Goal: Task Accomplishment & Management: Manage account settings

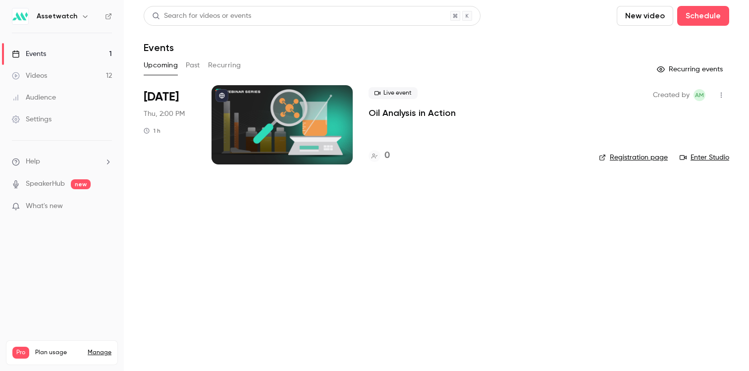
click at [193, 60] on button "Past" at bounding box center [193, 65] width 14 height 16
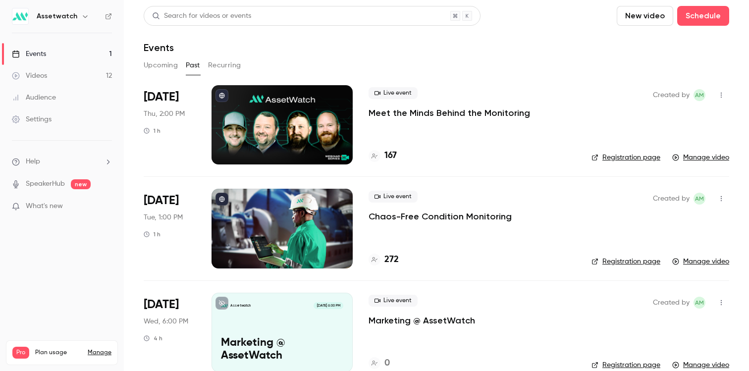
click at [55, 79] on link "Videos 12" at bounding box center [62, 76] width 124 height 22
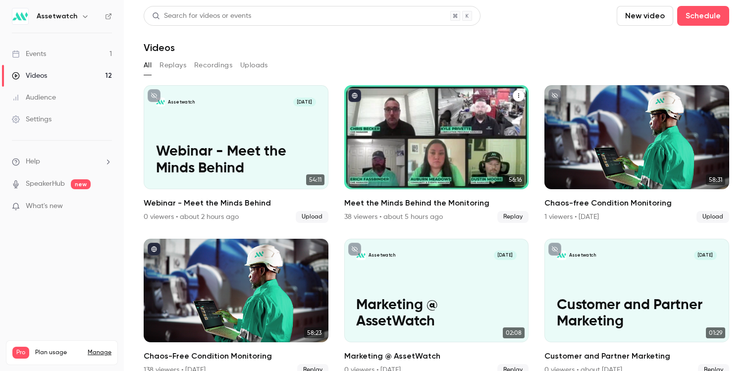
click at [516, 94] on icon "Meet the Minds Behind the Monitoring" at bounding box center [519, 96] width 6 height 6
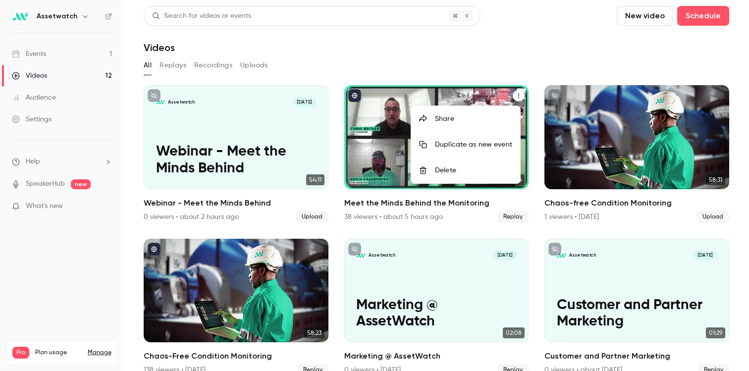
click at [386, 134] on div at bounding box center [374, 185] width 749 height 371
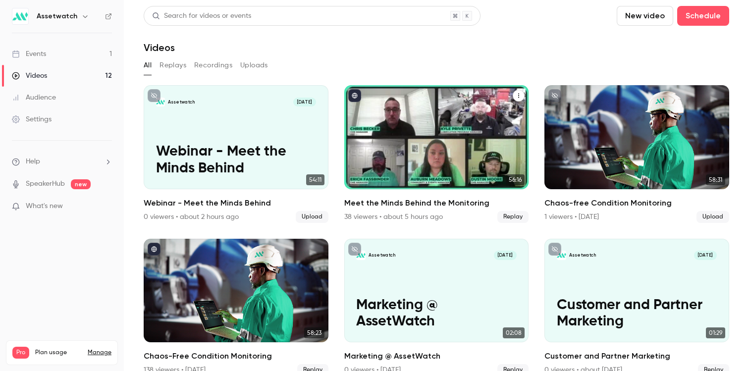
click at [383, 202] on h2 "Meet the Minds Behind the Monitoring" at bounding box center [436, 203] width 185 height 12
click at [352, 97] on icon "published" at bounding box center [354, 95] width 5 height 5
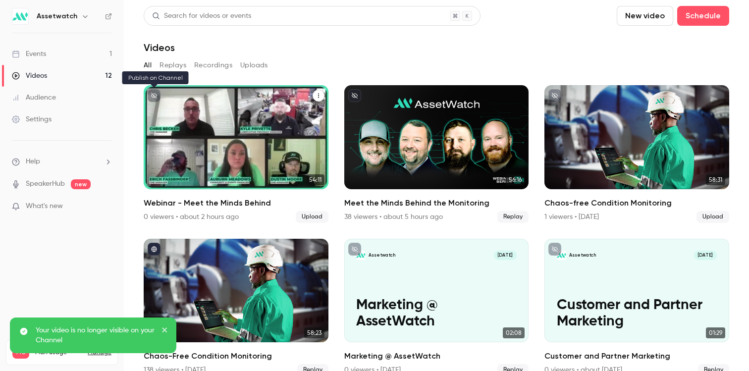
click at [154, 98] on icon "unpublished" at bounding box center [154, 96] width 6 height 6
click at [252, 118] on div "Assetwatch [DATE] Webinar - Meet the Minds Behind" at bounding box center [236, 137] width 185 height 104
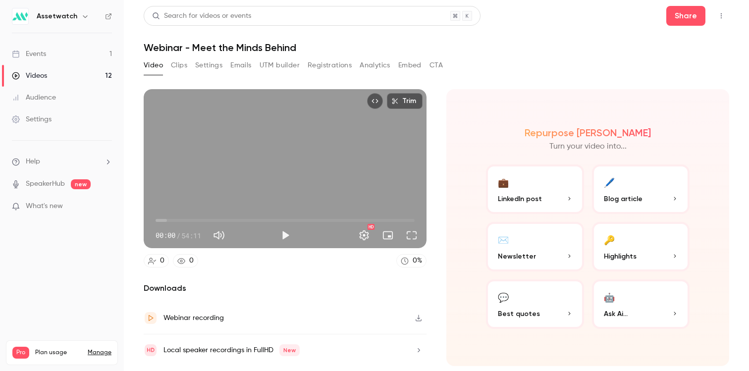
click at [183, 66] on button "Clips" at bounding box center [179, 65] width 16 height 16
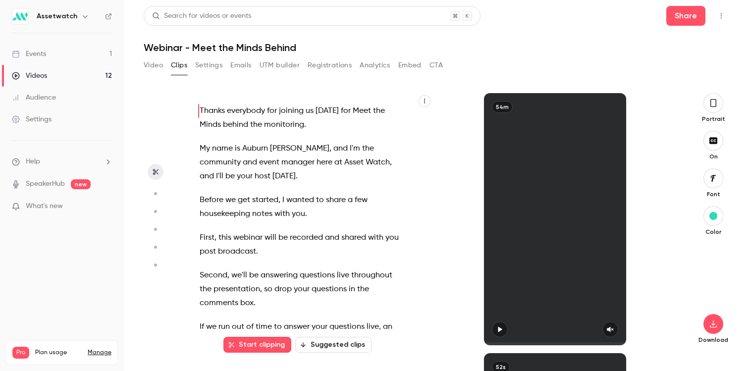
click at [153, 66] on button "Video" at bounding box center [153, 65] width 19 height 16
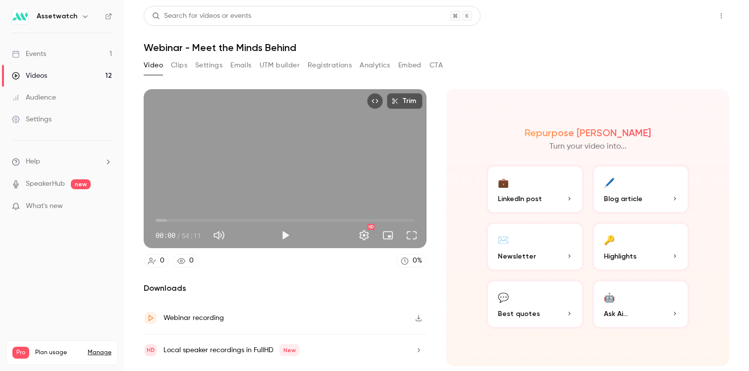
click at [681, 15] on button "Share" at bounding box center [686, 16] width 39 height 20
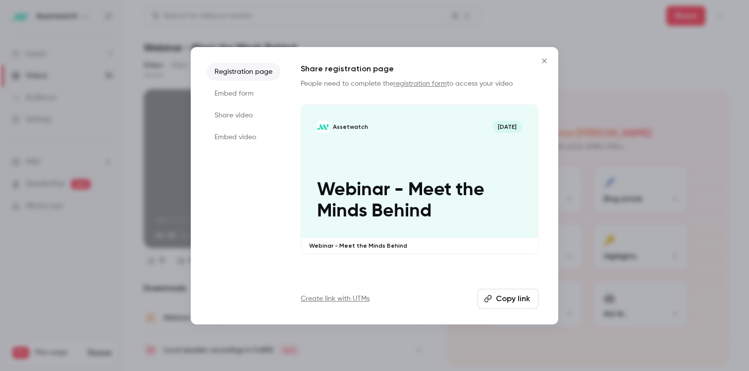
click at [250, 119] on li "Share video" at bounding box center [244, 116] width 74 height 18
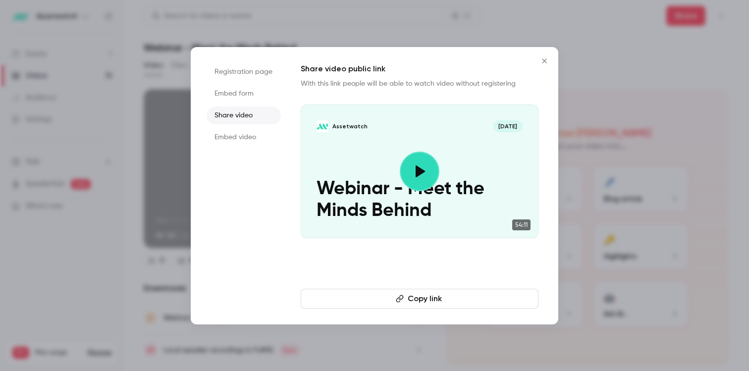
click at [425, 295] on button "Copy link" at bounding box center [420, 299] width 238 height 20
click at [538, 62] on button "Close" at bounding box center [545, 61] width 20 height 20
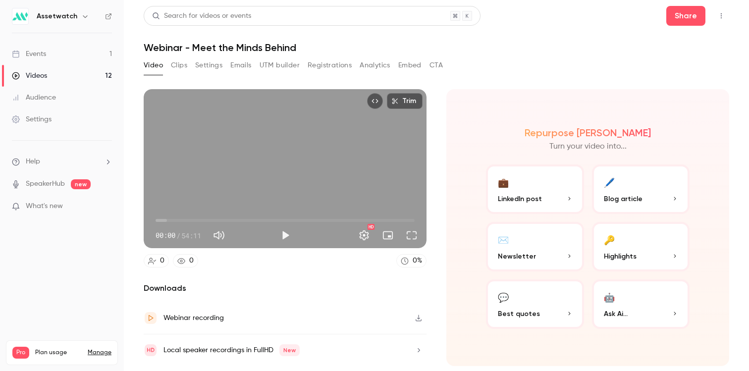
click at [209, 62] on button "Settings" at bounding box center [208, 65] width 27 height 16
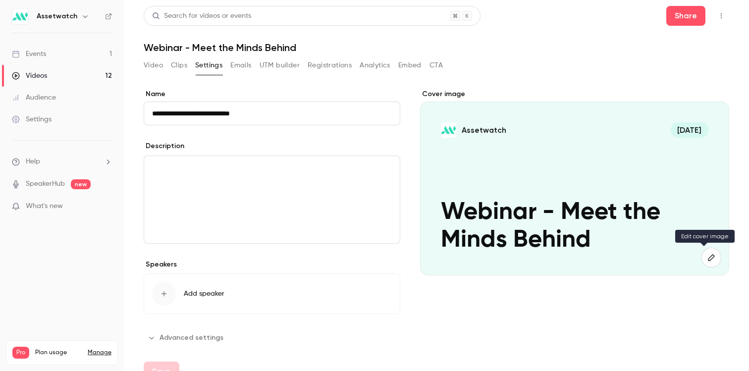
click at [702, 256] on button "button" at bounding box center [712, 258] width 20 height 20
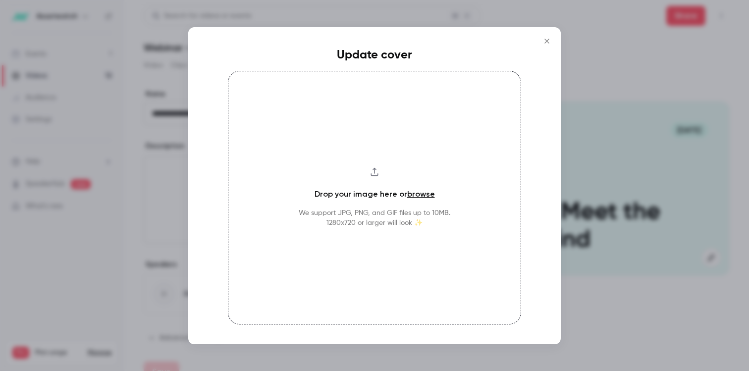
click at [425, 230] on div "Drop your image here or browse We support JPG, PNG, and GIF files up to 10MB. 1…" at bounding box center [374, 198] width 293 height 254
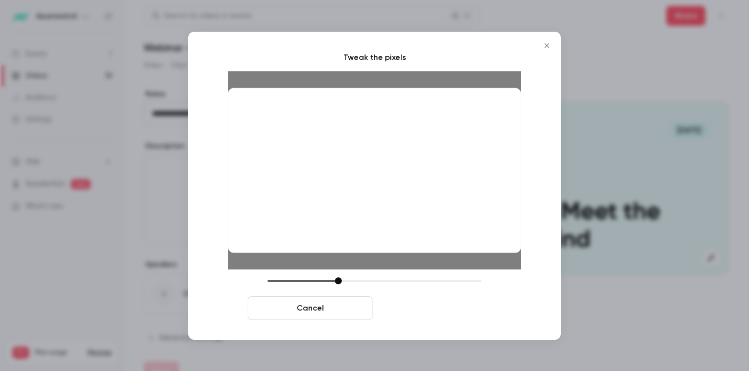
click at [467, 308] on button "Crop and save" at bounding box center [439, 308] width 125 height 24
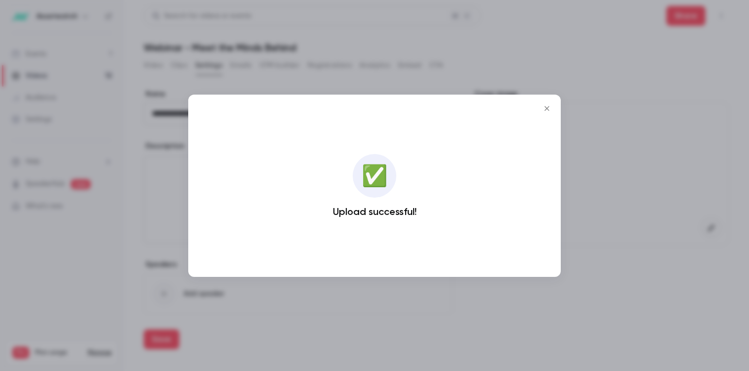
click at [547, 106] on icon "Close" at bounding box center [547, 109] width 12 height 8
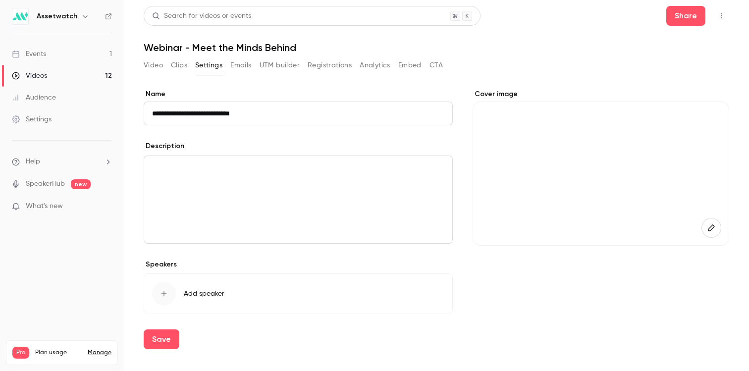
click at [291, 129] on div "**********" at bounding box center [298, 217] width 309 height 257
click at [285, 112] on input "**********" at bounding box center [298, 114] width 309 height 24
click at [267, 116] on input "**********" at bounding box center [298, 114] width 309 height 24
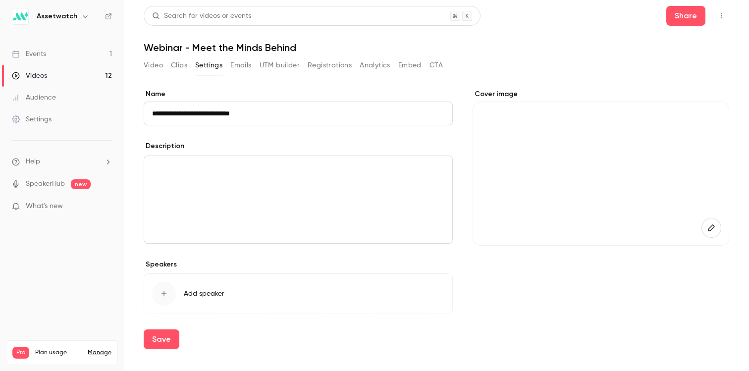
paste input "******"
type input "**********"
click at [292, 172] on p "editor" at bounding box center [298, 168] width 292 height 12
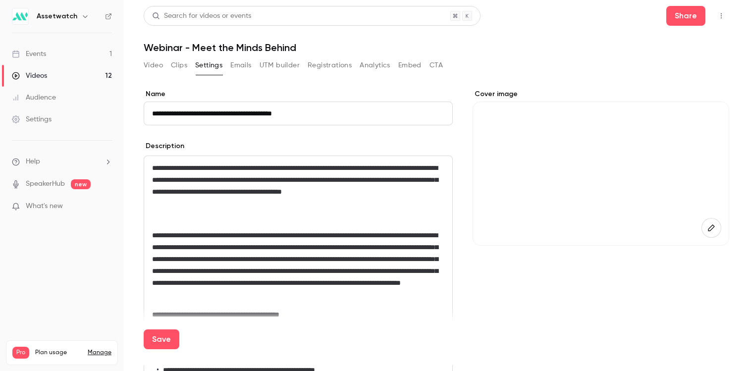
click at [230, 170] on span "**********" at bounding box center [295, 180] width 286 height 31
click at [310, 193] on span "**********" at bounding box center [295, 180] width 286 height 31
click at [267, 206] on p "**********" at bounding box center [298, 186] width 292 height 48
click at [264, 212] on div "**********" at bounding box center [298, 293] width 308 height 274
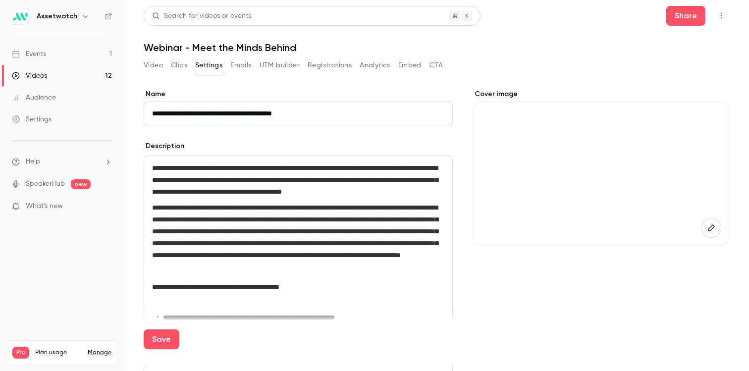
click at [153, 243] on span "**********" at bounding box center [295, 231] width 286 height 55
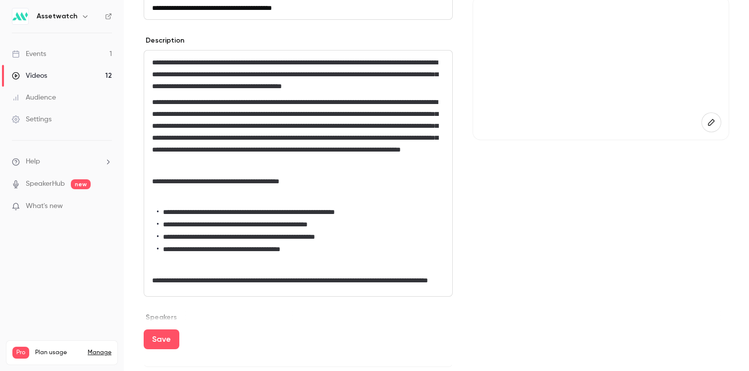
scroll to position [107, 0]
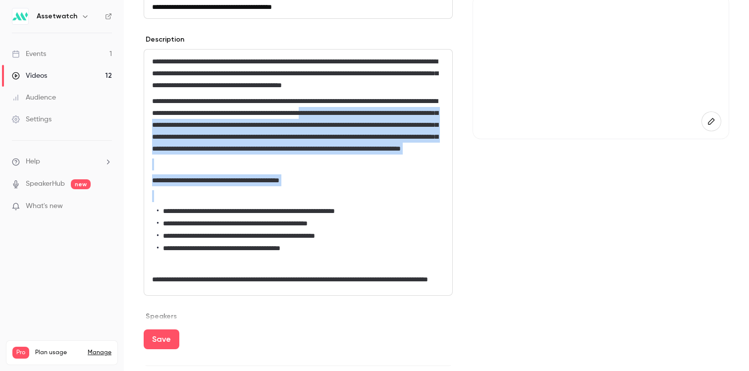
drag, startPoint x: 153, startPoint y: 137, endPoint x: 393, endPoint y: 232, distance: 258.5
click at [393, 232] on div "**********" at bounding box center [298, 173] width 308 height 246
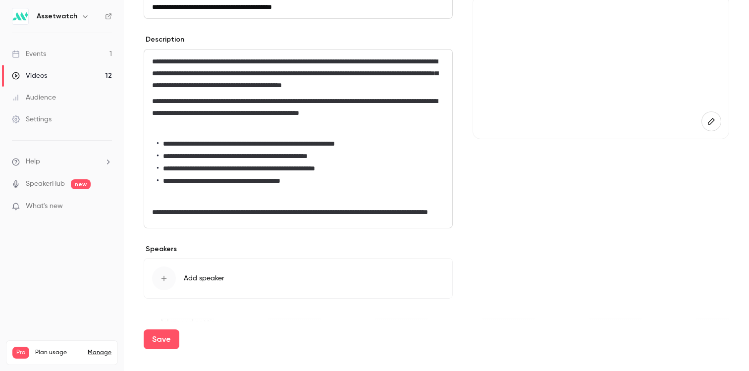
click at [278, 172] on span "**********" at bounding box center [239, 168] width 152 height 7
click at [276, 186] on ul "**********" at bounding box center [298, 163] width 292 height 48
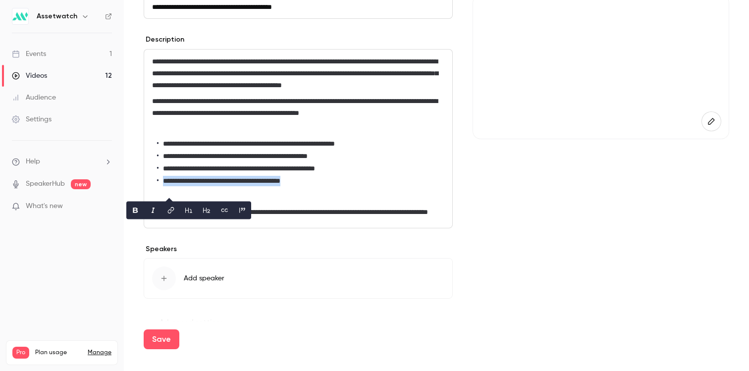
click at [276, 186] on ul "**********" at bounding box center [298, 163] width 292 height 48
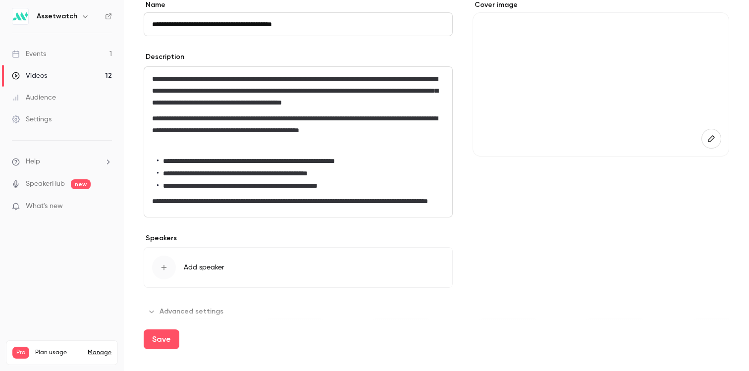
click at [278, 140] on p "editor" at bounding box center [298, 146] width 292 height 12
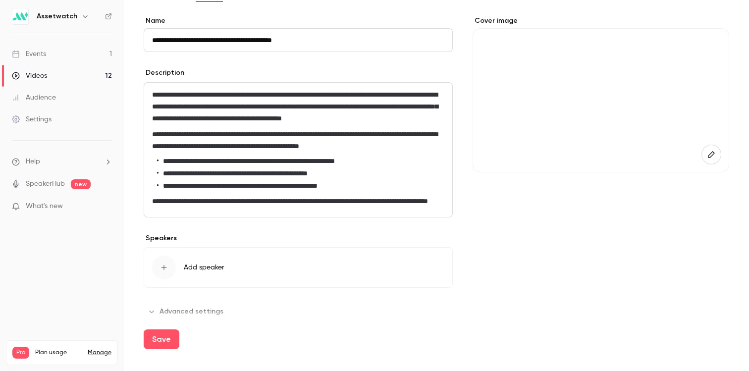
scroll to position [97, 0]
click at [192, 322] on div "Save" at bounding box center [437, 344] width 586 height 44
click at [193, 322] on div "Save" at bounding box center [437, 344] width 586 height 44
click at [193, 325] on div "Save" at bounding box center [437, 344] width 586 height 44
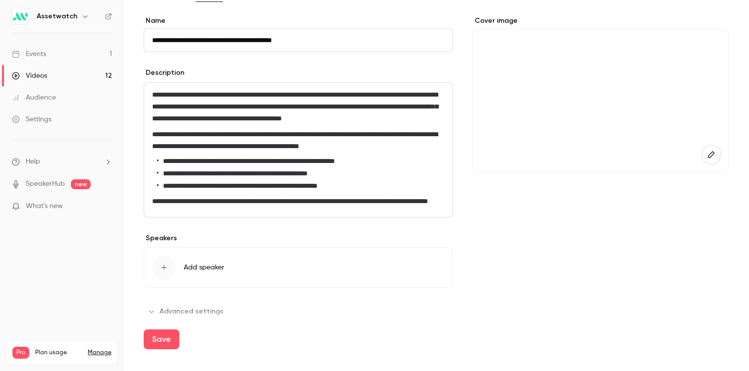
click at [194, 322] on div "Save" at bounding box center [437, 344] width 586 height 44
click at [156, 347] on button "Save" at bounding box center [162, 340] width 36 height 20
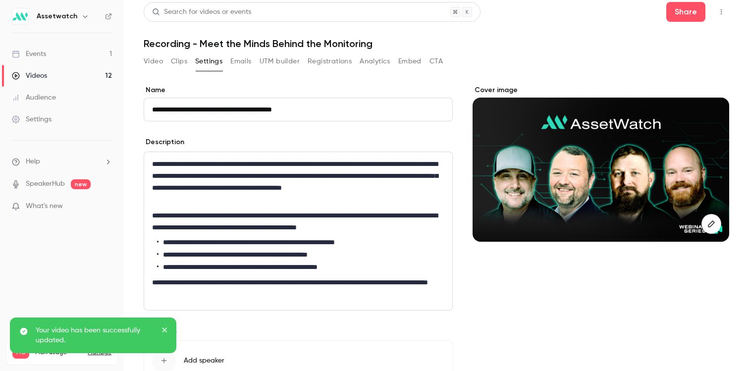
scroll to position [0, 0]
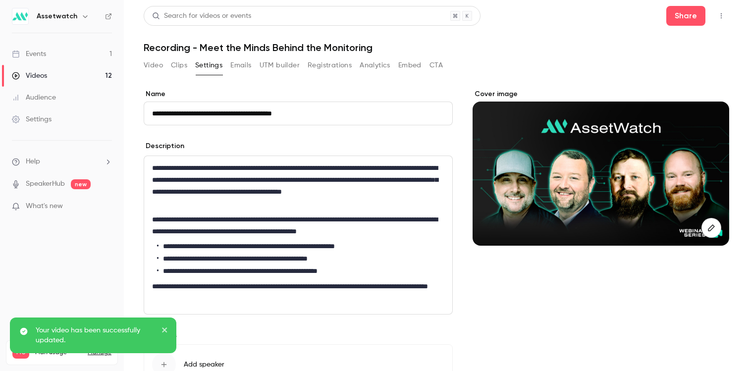
click at [151, 69] on button "Video" at bounding box center [153, 65] width 19 height 16
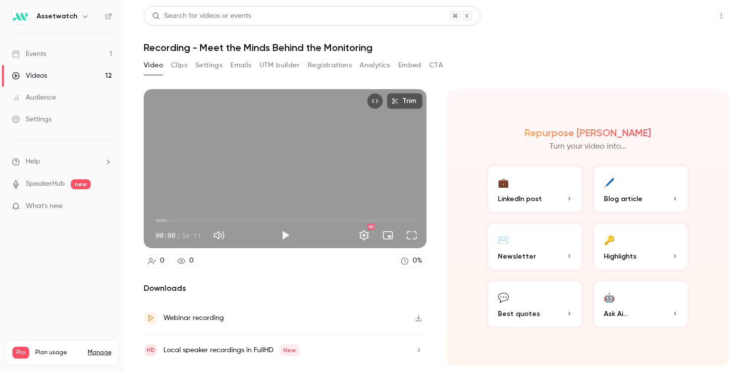
click at [699, 17] on button "Share" at bounding box center [686, 16] width 39 height 20
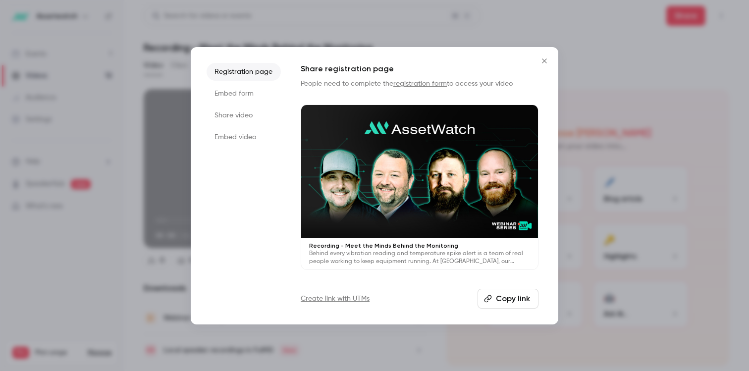
click at [253, 119] on li "Share video" at bounding box center [244, 116] width 74 height 18
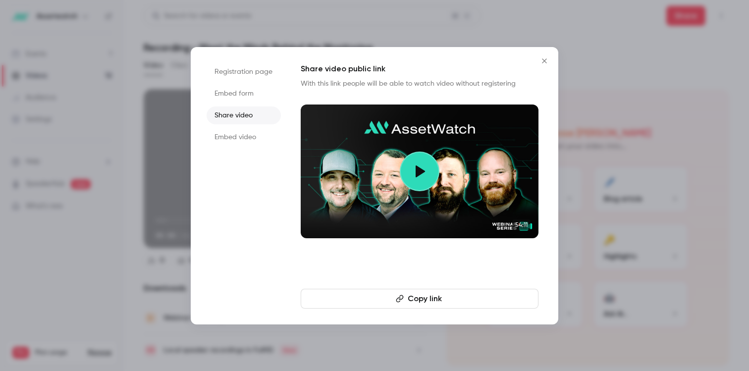
click at [399, 292] on button "Copy link" at bounding box center [420, 299] width 238 height 20
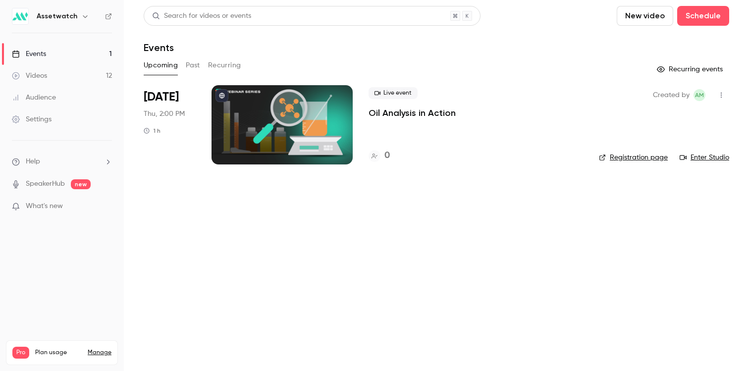
click at [195, 68] on button "Past" at bounding box center [193, 65] width 14 height 16
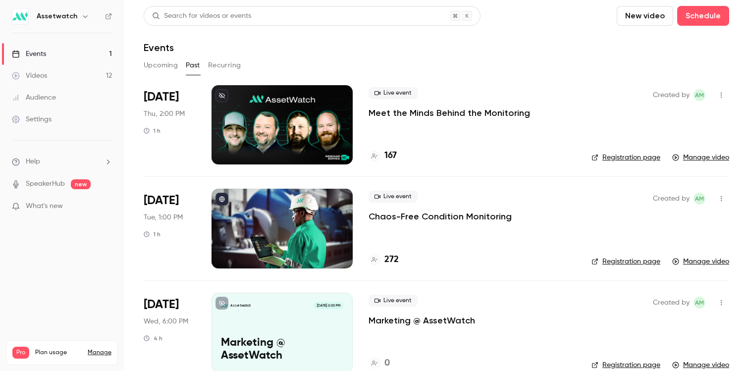
click at [50, 74] on link "Videos 12" at bounding box center [62, 76] width 124 height 22
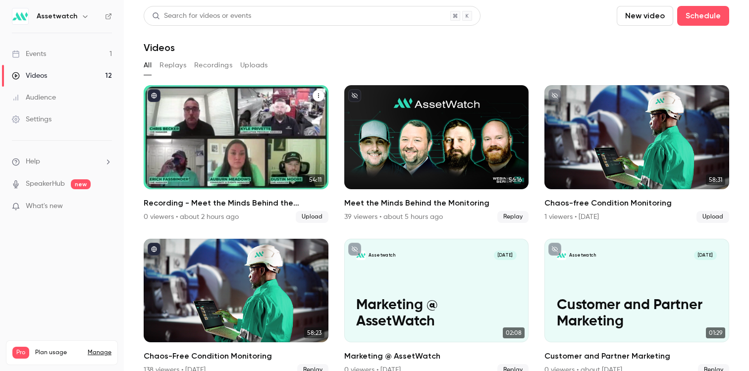
click at [155, 96] on icon "published" at bounding box center [154, 95] width 5 height 5
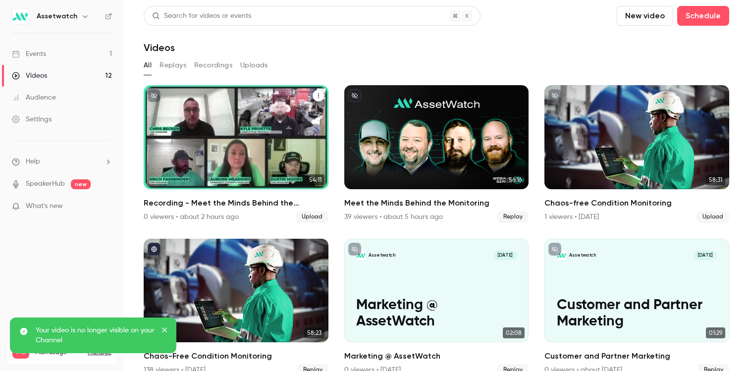
click at [261, 137] on div "Recording - Meet the Minds Behind the Monitoring" at bounding box center [236, 137] width 185 height 104
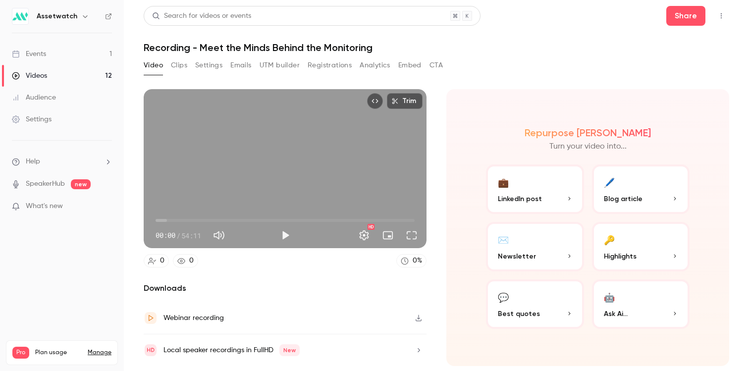
click at [179, 65] on button "Clips" at bounding box center [179, 65] width 16 height 16
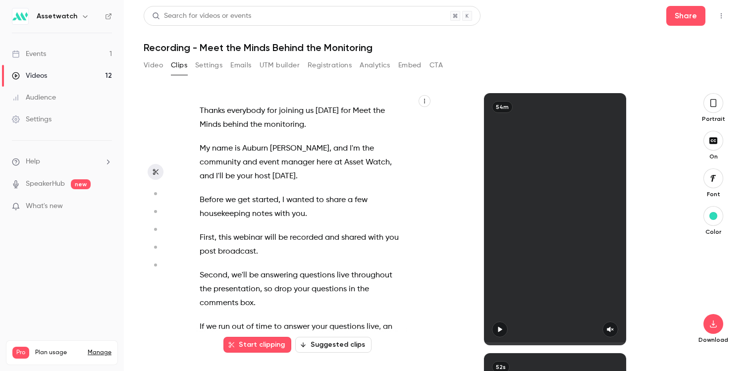
click at [209, 65] on button "Settings" at bounding box center [208, 65] width 27 height 16
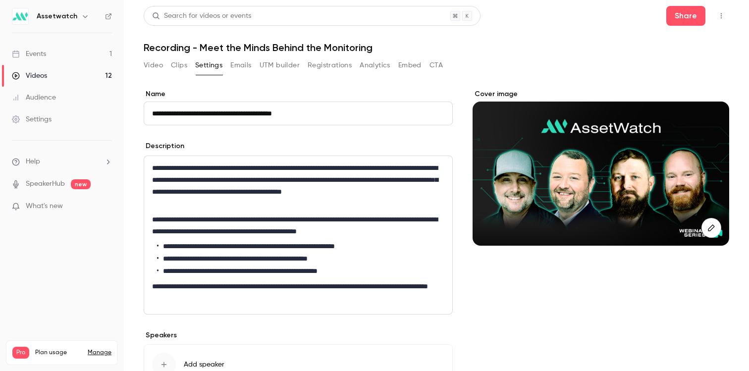
click at [160, 63] on button "Video" at bounding box center [153, 65] width 19 height 16
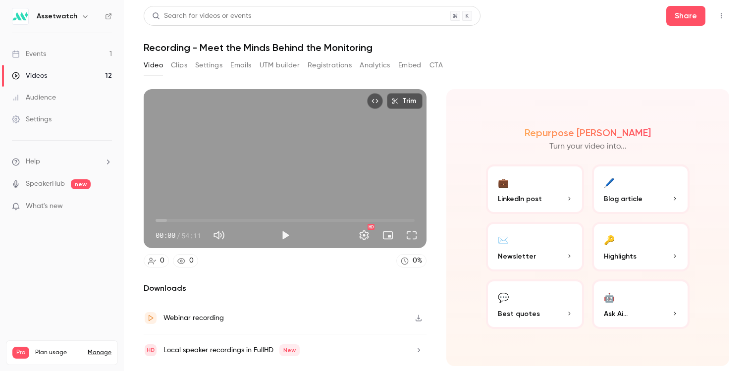
click at [274, 234] on div "00:00 / 54:11" at bounding box center [216, 235] width 120 height 16
click at [283, 233] on button "Play" at bounding box center [286, 235] width 20 height 20
click at [347, 216] on span "00:06" at bounding box center [285, 221] width 259 height 16
drag, startPoint x: 348, startPoint y: 217, endPoint x: 357, endPoint y: 218, distance: 8.4
click at [357, 219] on span "42:04" at bounding box center [356, 220] width 3 height 3
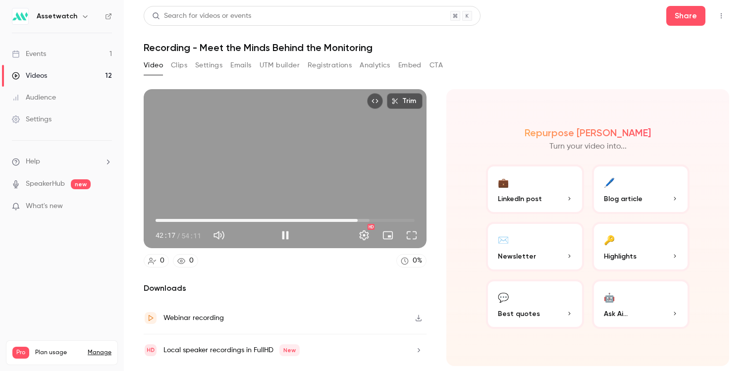
click at [300, 151] on div "Trim 42:17 42:17 / 54:11 HD" at bounding box center [285, 168] width 283 height 159
type input "******"
click at [75, 56] on link "Events 1" at bounding box center [62, 54] width 124 height 22
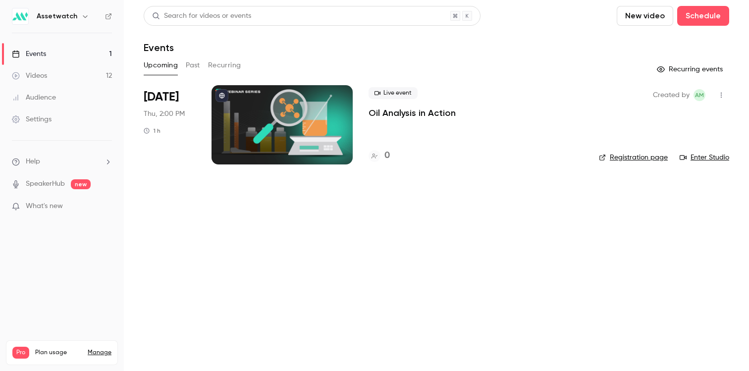
click at [81, 78] on link "Videos 12" at bounding box center [62, 76] width 124 height 22
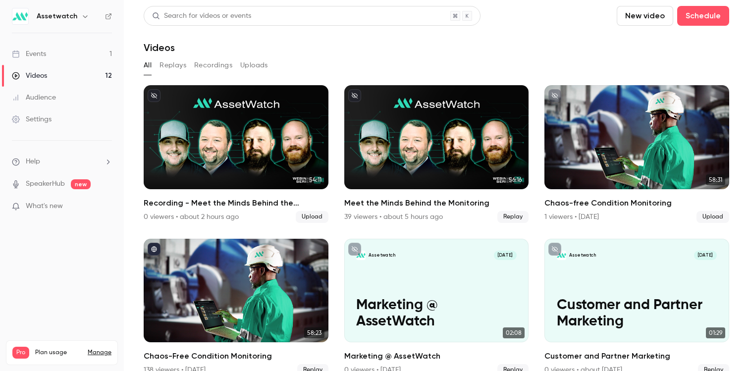
click at [74, 23] on div "Assetwatch" at bounding box center [62, 16] width 100 height 17
click at [73, 18] on h6 "Assetwatch" at bounding box center [57, 16] width 41 height 10
click at [83, 20] on button "button" at bounding box center [85, 16] width 12 height 12
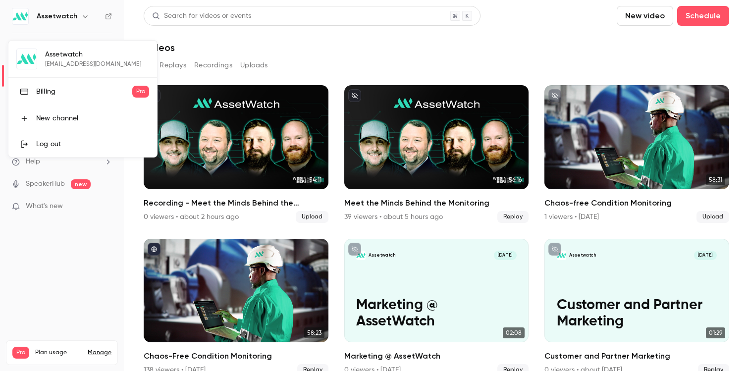
click at [81, 20] on div at bounding box center [374, 185] width 749 height 371
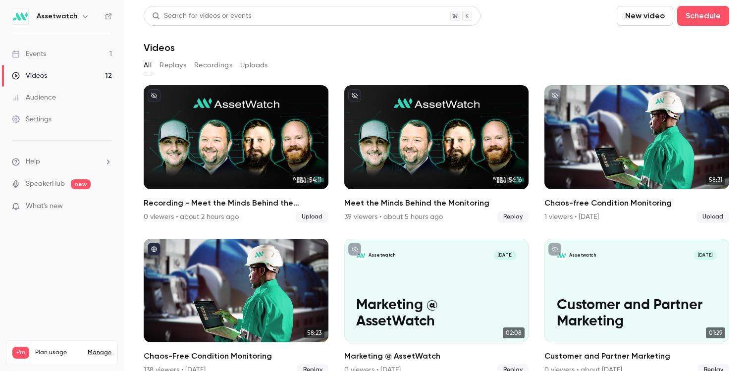
click at [26, 16] on img at bounding box center [20, 16] width 16 height 16
click at [48, 122] on div "Settings" at bounding box center [32, 119] width 40 height 10
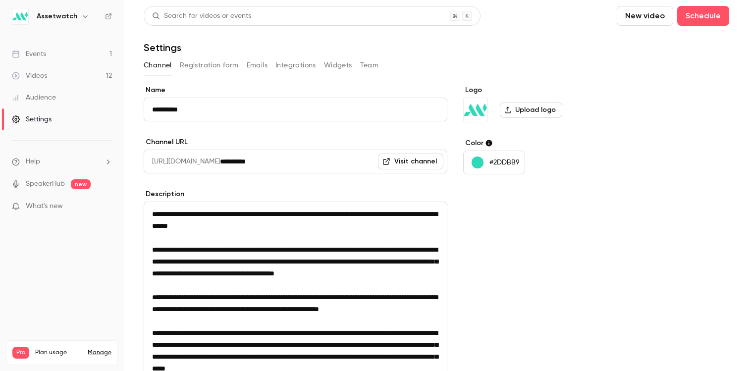
click at [220, 62] on button "Registration form" at bounding box center [209, 65] width 59 height 16
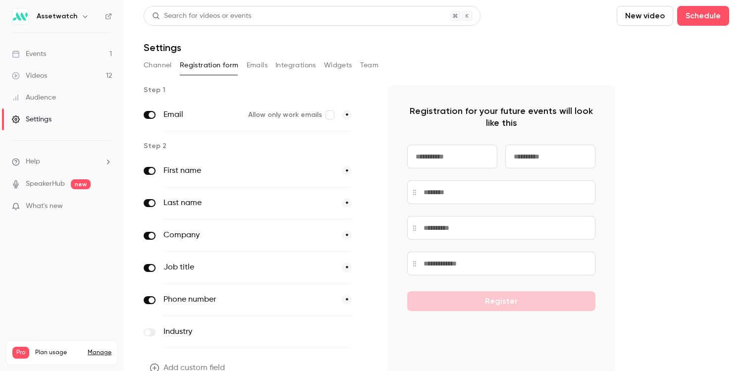
click at [263, 68] on button "Emails" at bounding box center [257, 65] width 21 height 16
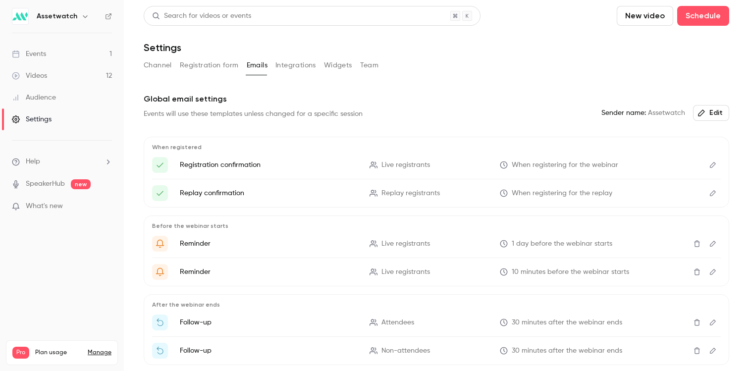
click at [152, 60] on button "Channel" at bounding box center [158, 65] width 28 height 16
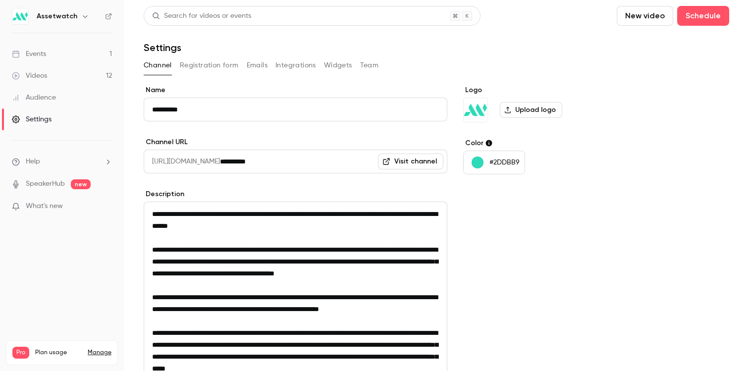
click at [367, 62] on button "Team" at bounding box center [369, 65] width 19 height 16
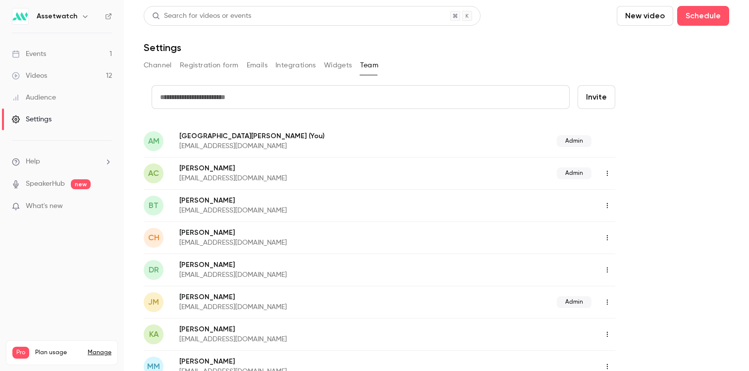
click at [609, 170] on icon "button" at bounding box center [608, 173] width 8 height 7
click at [646, 281] on div at bounding box center [374, 185] width 749 height 371
click at [607, 268] on icon "button" at bounding box center [607, 270] width 1 height 5
click at [627, 293] on div "Assign admin role" at bounding box center [661, 295] width 75 height 10
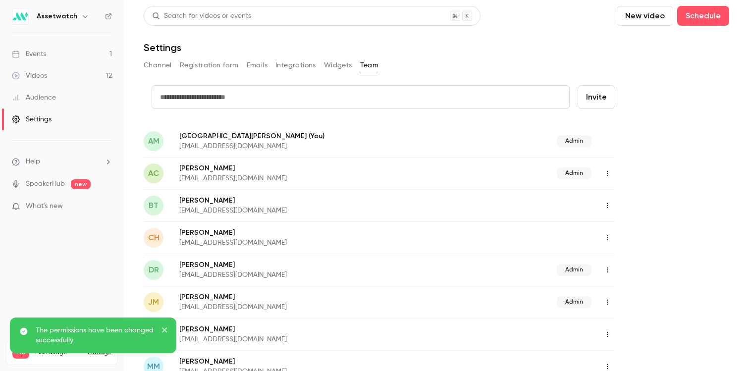
click at [236, 97] on input "text" at bounding box center [361, 97] width 418 height 24
paste input "**********"
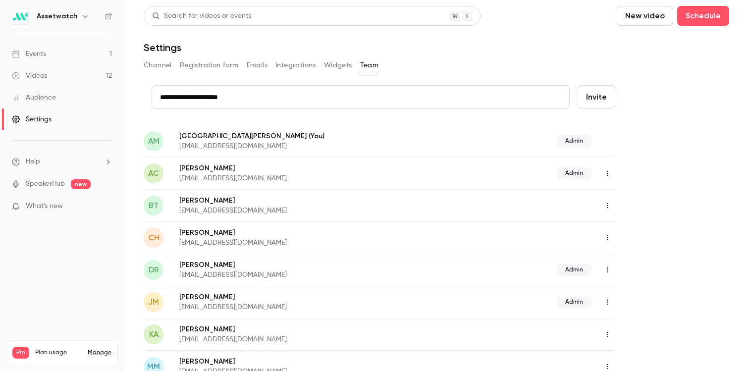
type input "**********"
click at [601, 105] on button "Invite" at bounding box center [597, 97] width 38 height 24
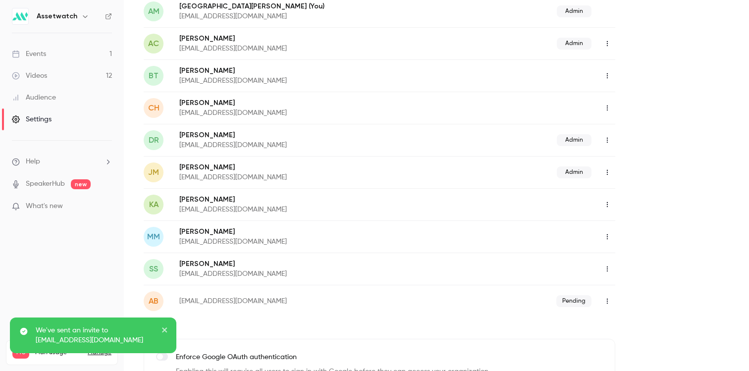
scroll to position [150, 0]
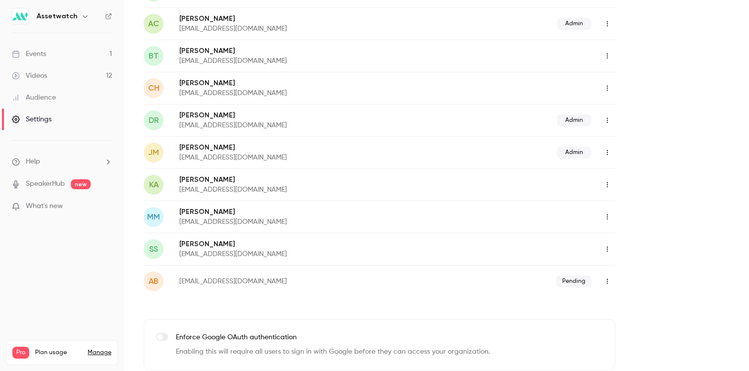
click at [75, 71] on link "Videos 12" at bounding box center [62, 76] width 124 height 22
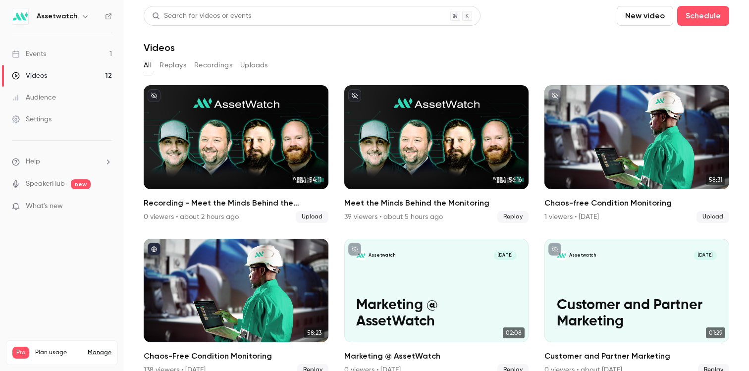
click at [22, 49] on div "Events" at bounding box center [29, 54] width 34 height 10
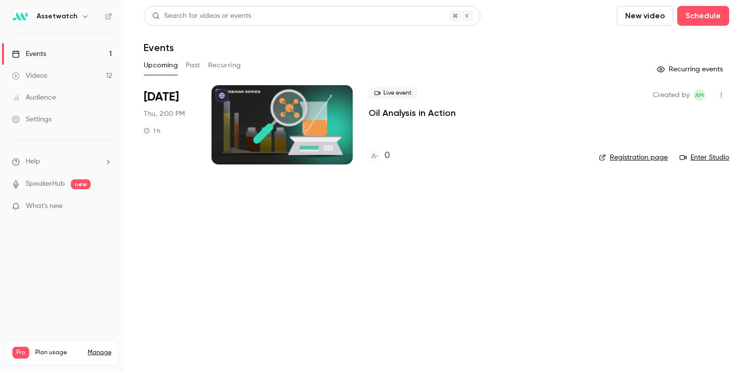
click at [198, 65] on button "Past" at bounding box center [193, 65] width 14 height 16
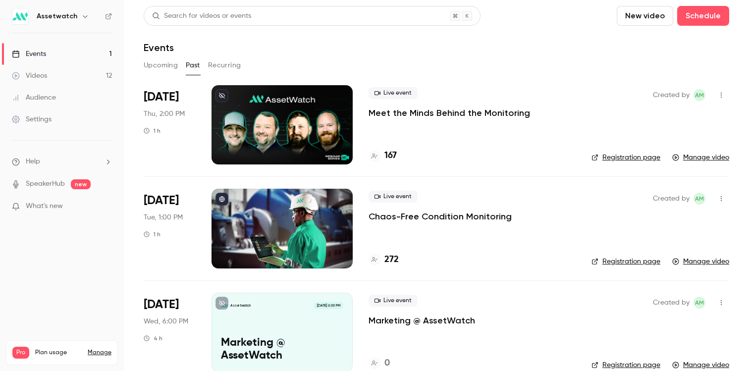
click at [468, 112] on p "Meet the Minds Behind the Monitoring" at bounding box center [450, 113] width 162 height 12
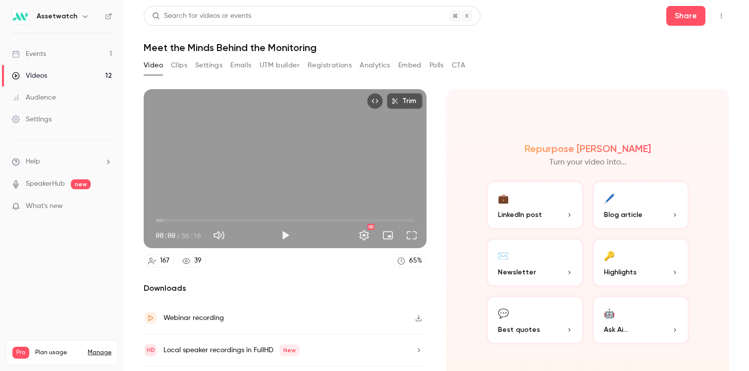
click at [230, 67] on button "Emails" at bounding box center [240, 65] width 21 height 16
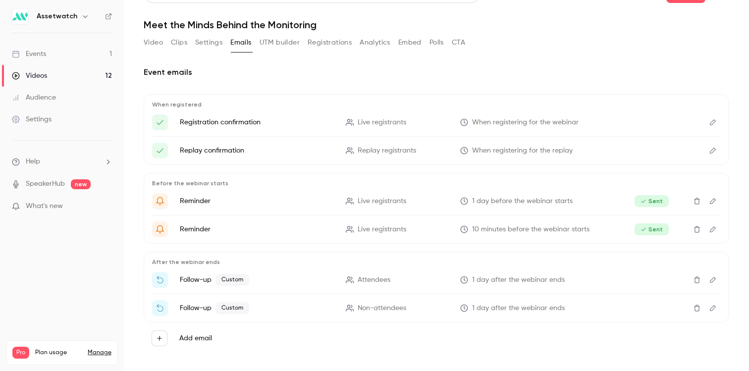
scroll to position [26, 0]
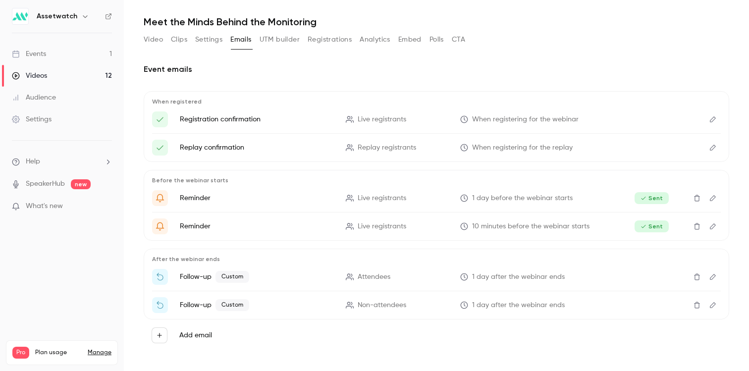
click at [706, 280] on button "Edit" at bounding box center [713, 277] width 16 height 16
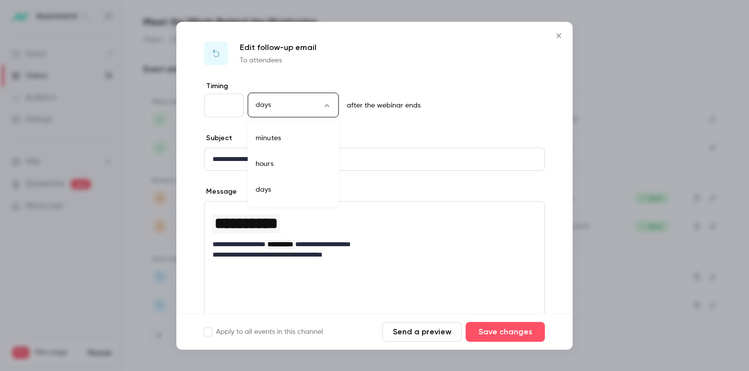
click at [292, 105] on body "**********" at bounding box center [374, 185] width 749 height 371
click at [234, 110] on div at bounding box center [374, 185] width 749 height 371
click at [230, 106] on input "*" at bounding box center [224, 106] width 40 height 24
type input "*"
click at [230, 102] on input "*" at bounding box center [224, 106] width 40 height 24
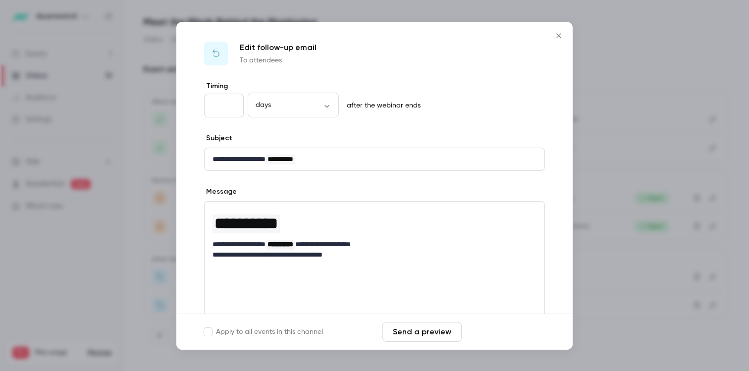
click at [512, 330] on button "Save changes" at bounding box center [505, 332] width 79 height 20
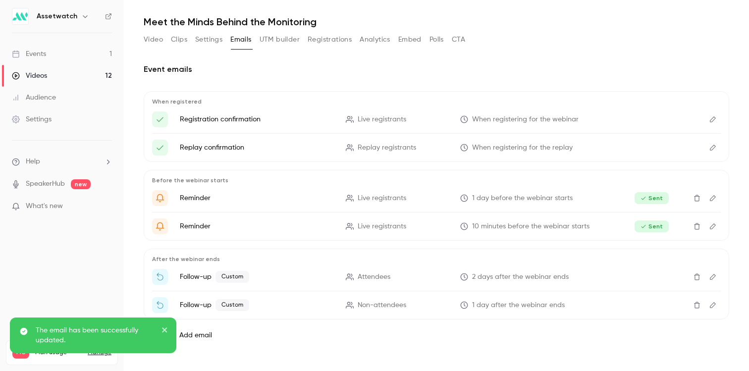
click at [705, 305] on button "Edit" at bounding box center [713, 305] width 16 height 16
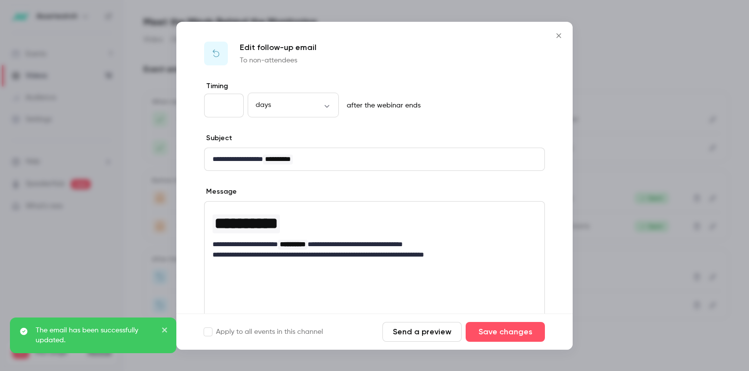
type input "*"
click at [232, 103] on input "*" at bounding box center [224, 106] width 40 height 24
click at [520, 327] on button "Save changes" at bounding box center [505, 332] width 79 height 20
